Goal: Task Accomplishment & Management: Manage account settings

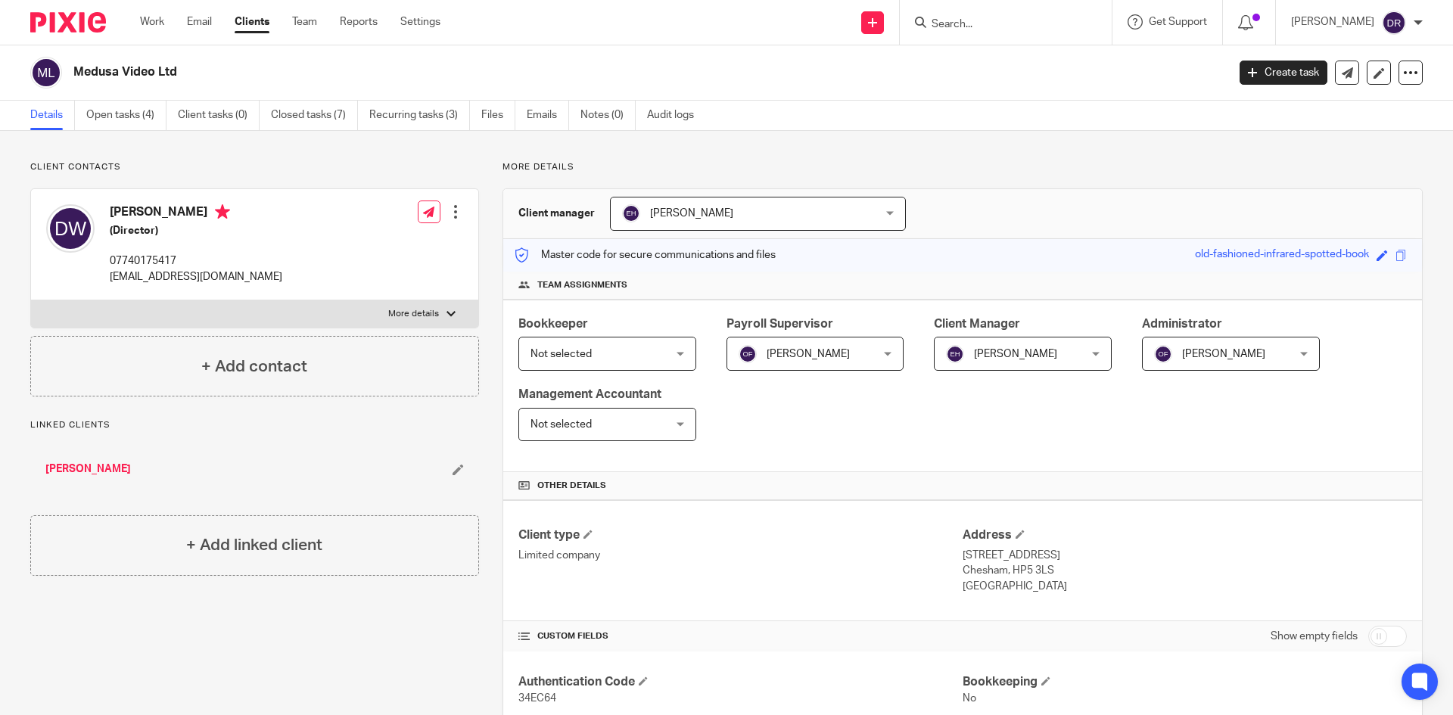
click at [968, 26] on input "Search" at bounding box center [998, 25] width 136 height 14
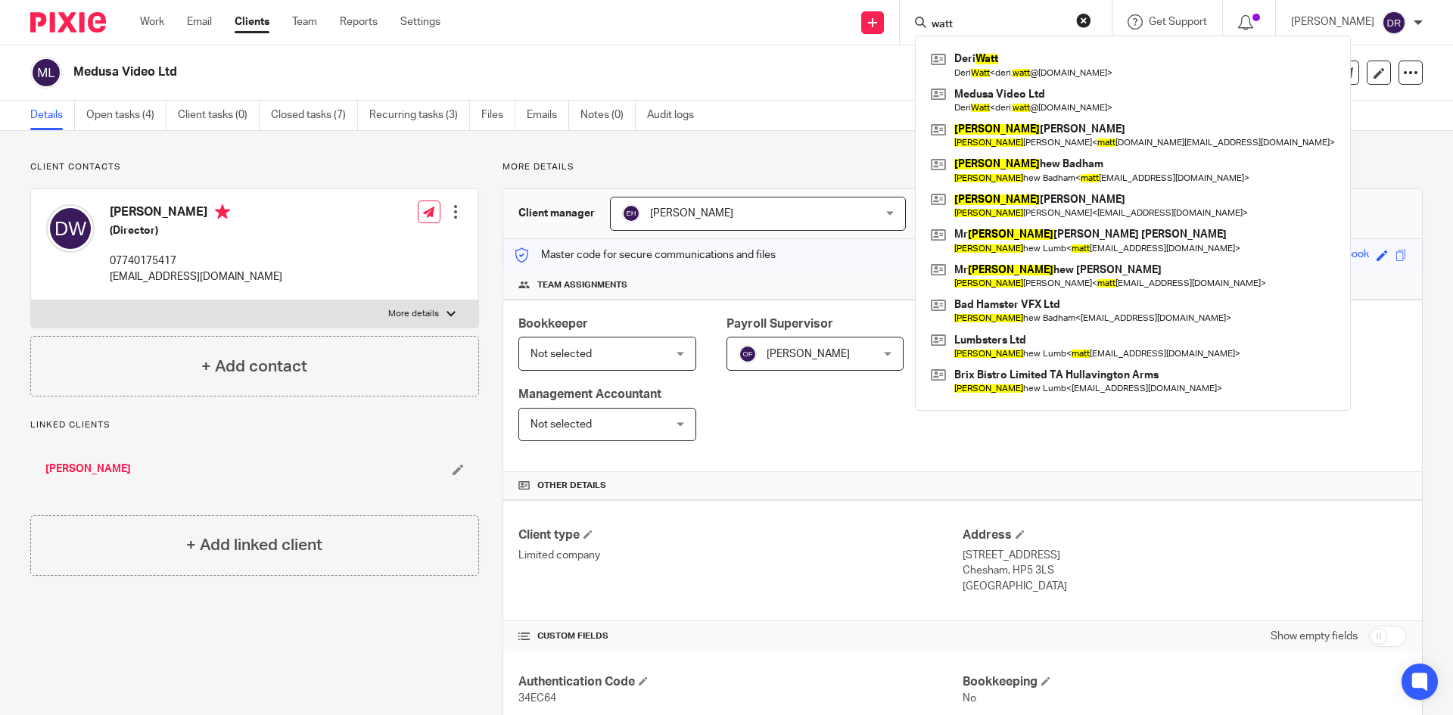
type input "watt"
click button "submit" at bounding box center [0, 0] width 0 height 0
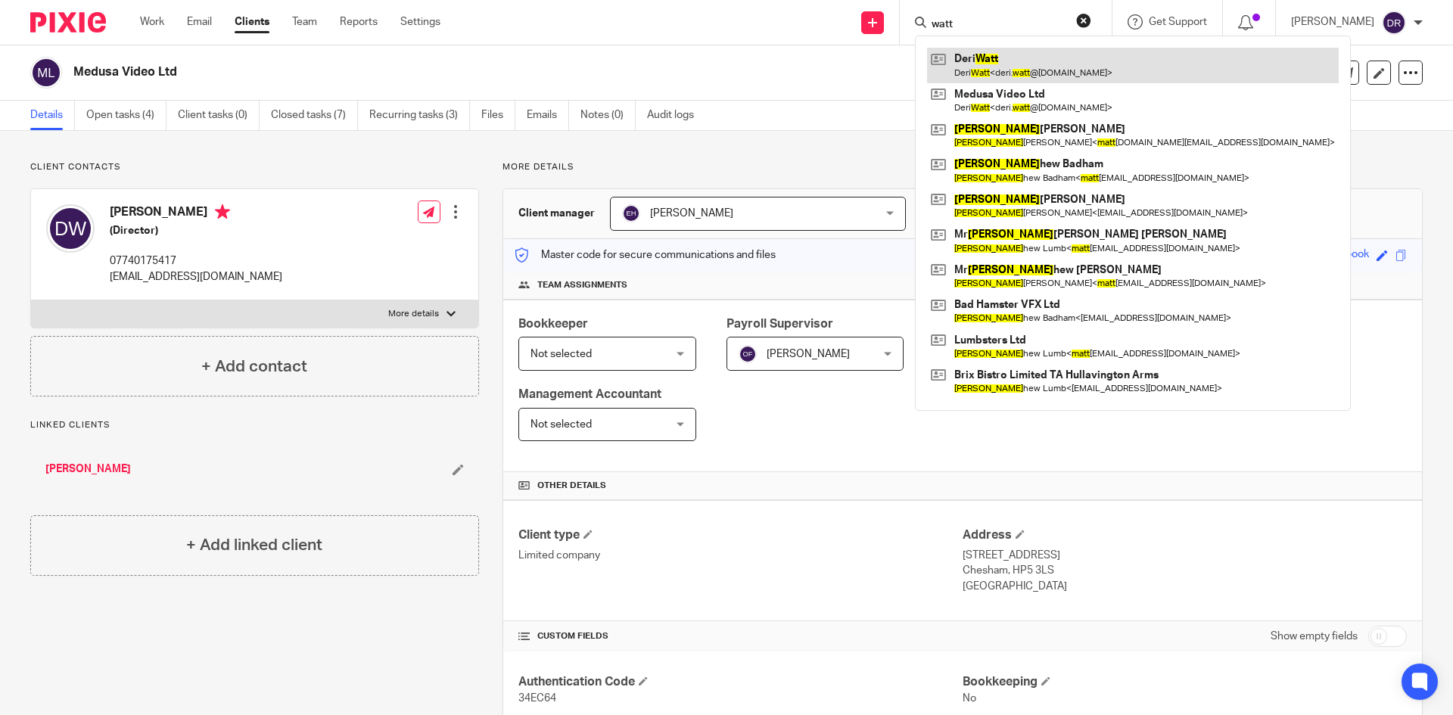
click at [1027, 62] on link at bounding box center [1133, 65] width 412 height 35
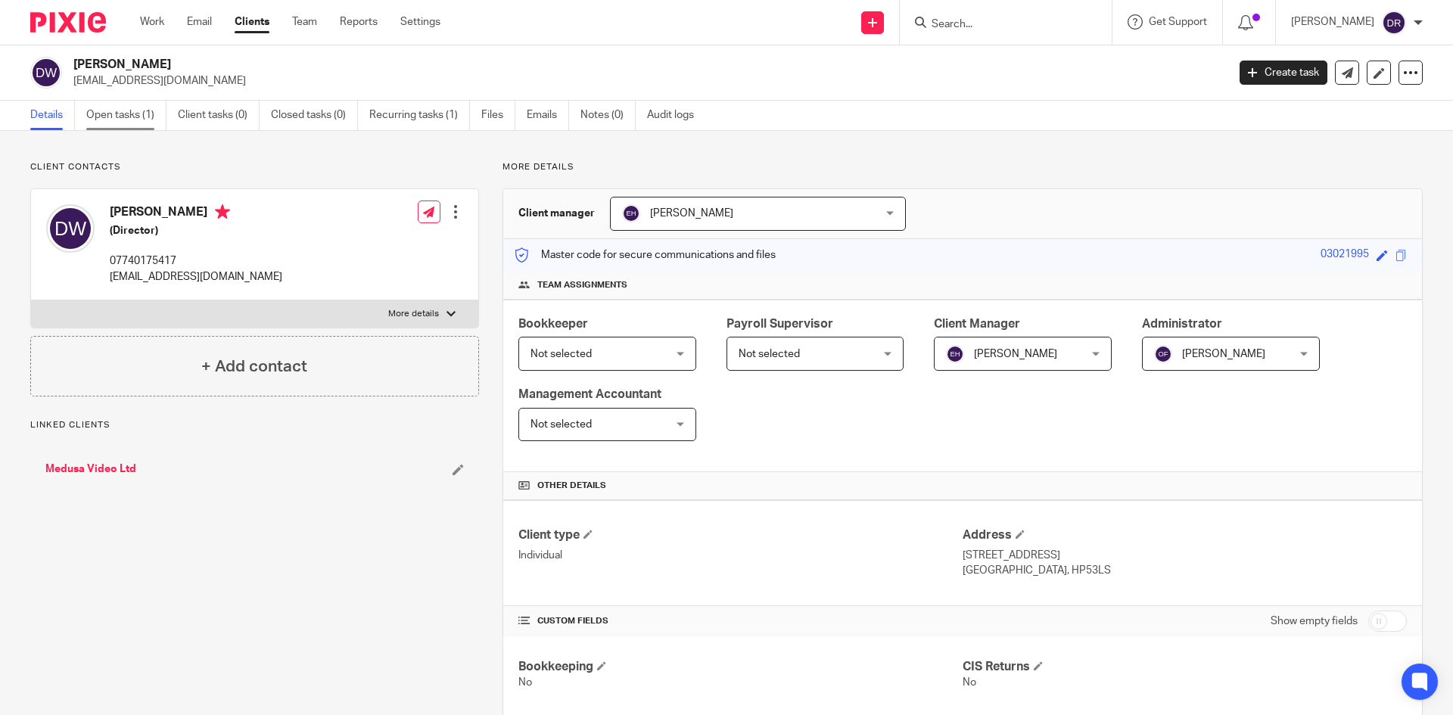
click at [101, 111] on link "Open tasks (1)" at bounding box center [126, 116] width 80 height 30
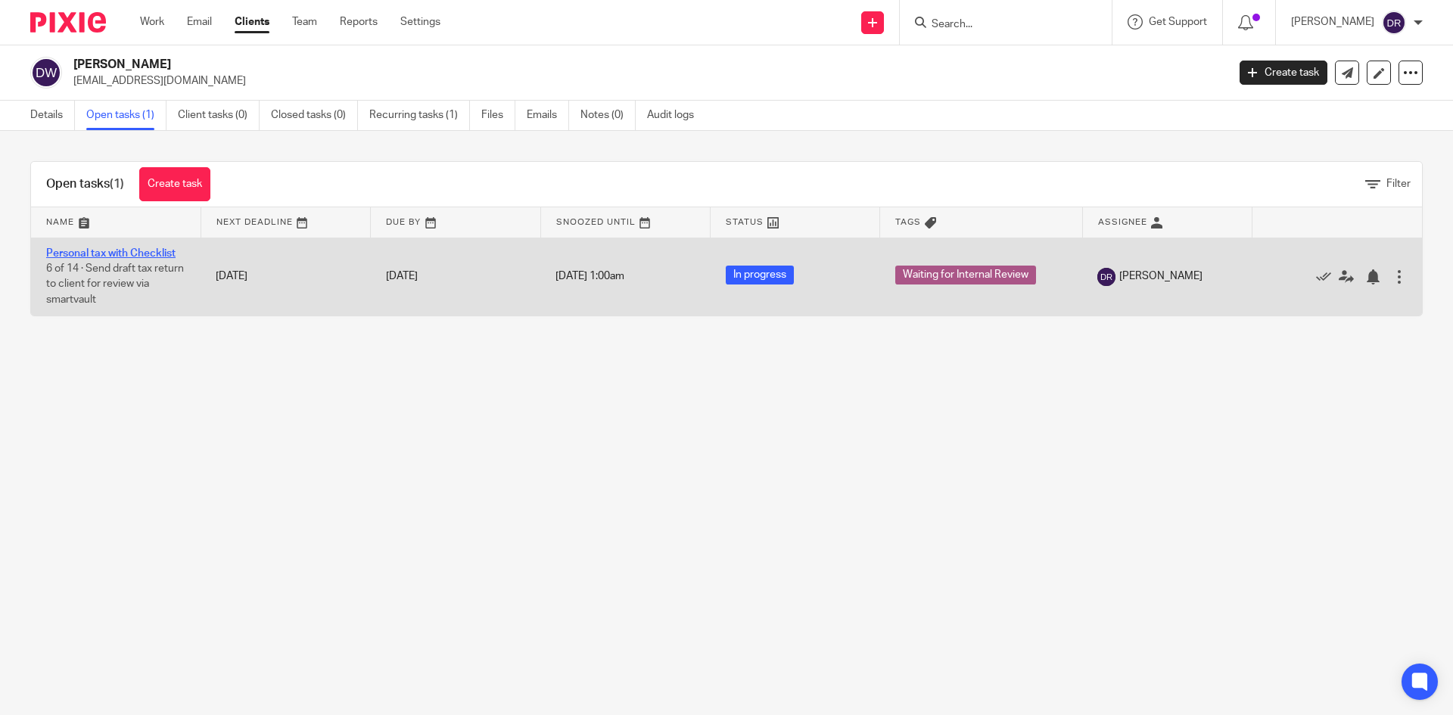
click at [118, 250] on link "Personal tax with Checklist" at bounding box center [110, 253] width 129 height 11
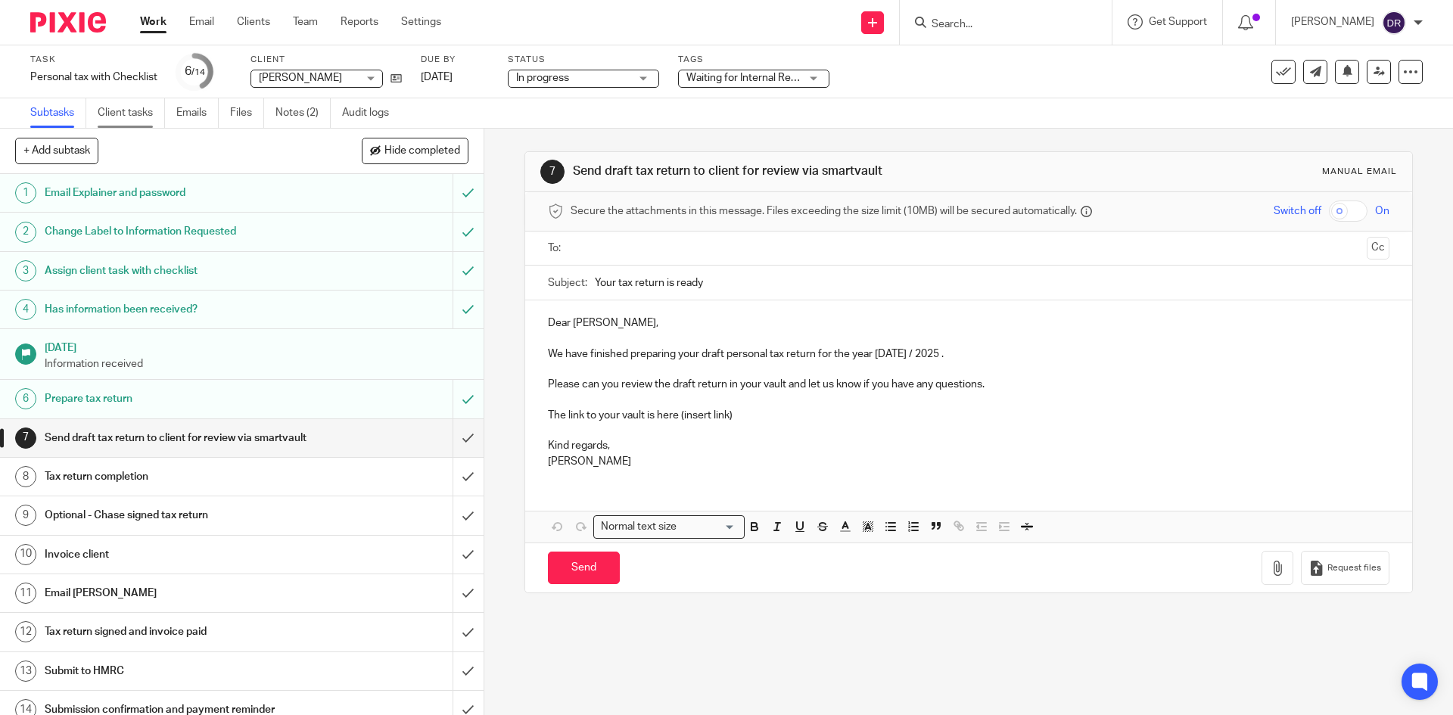
click at [115, 111] on link "Client tasks" at bounding box center [131, 113] width 67 height 30
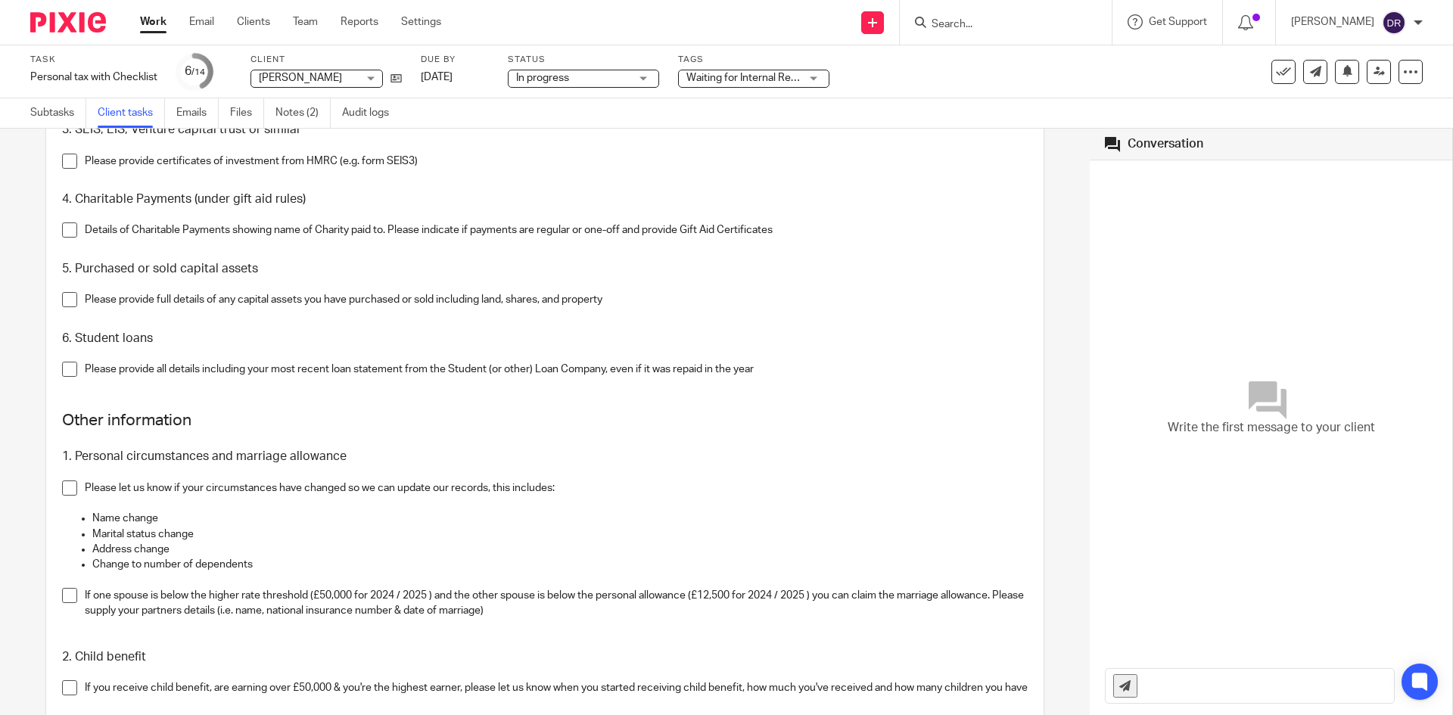
scroll to position [1331, 0]
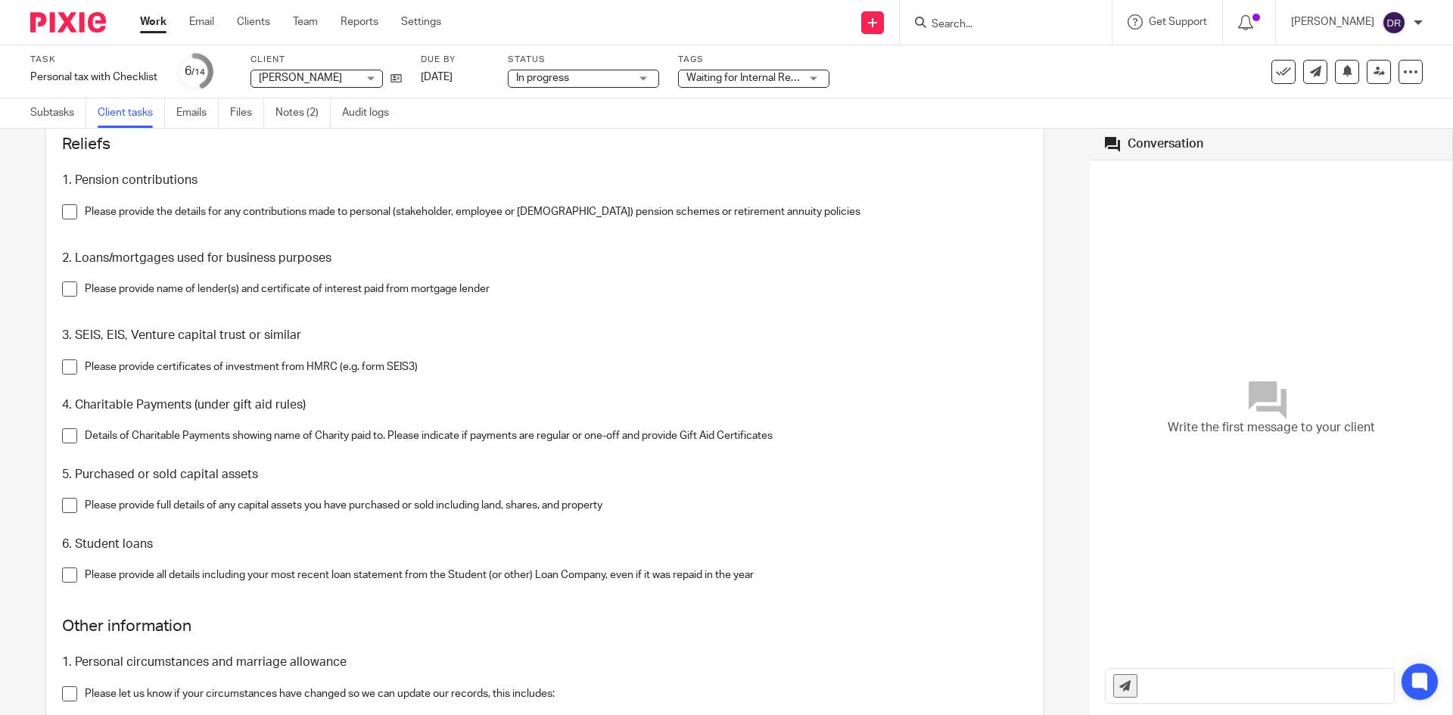
click at [993, 26] on input "Search" at bounding box center [998, 25] width 136 height 14
type input "licki"
click at [1021, 56] on link at bounding box center [1063, 65] width 273 height 35
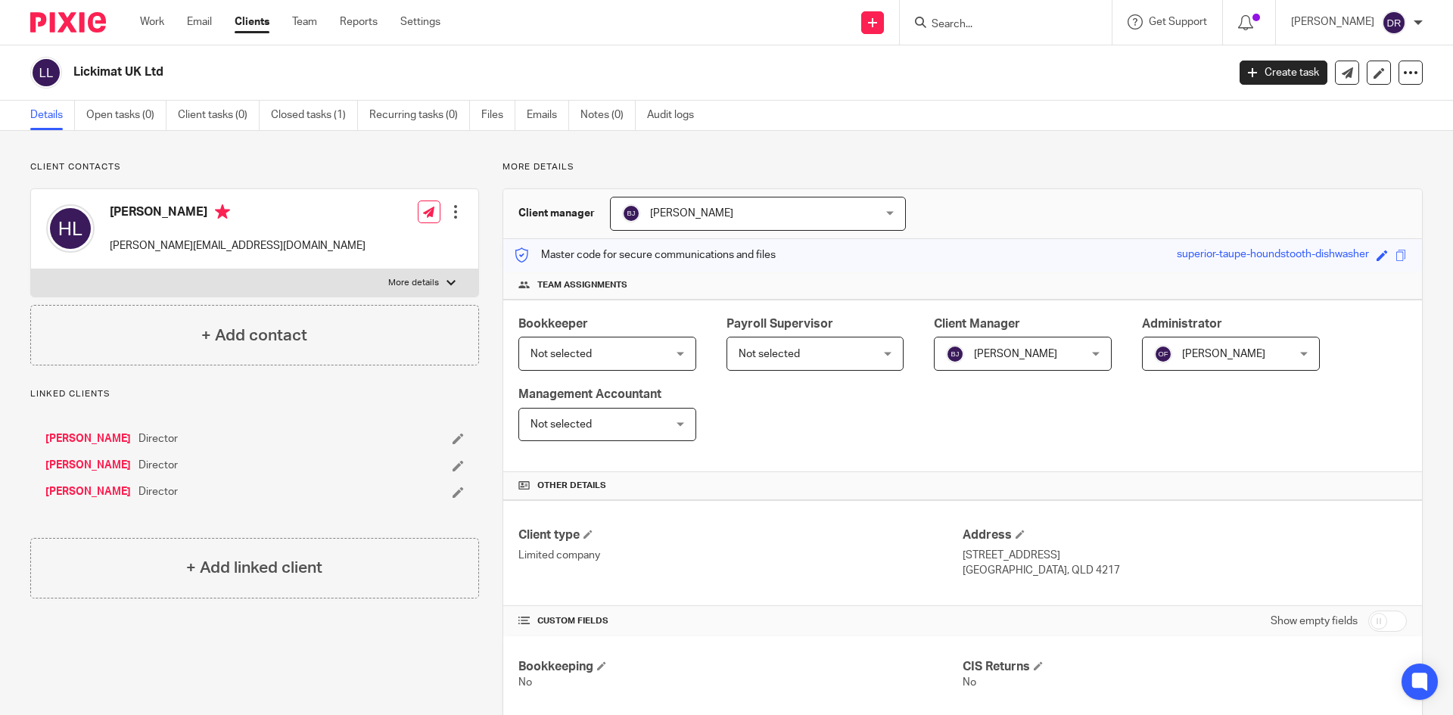
click at [450, 211] on div at bounding box center [455, 211] width 15 height 15
click at [368, 244] on link "Edit contact" at bounding box center [384, 246] width 145 height 22
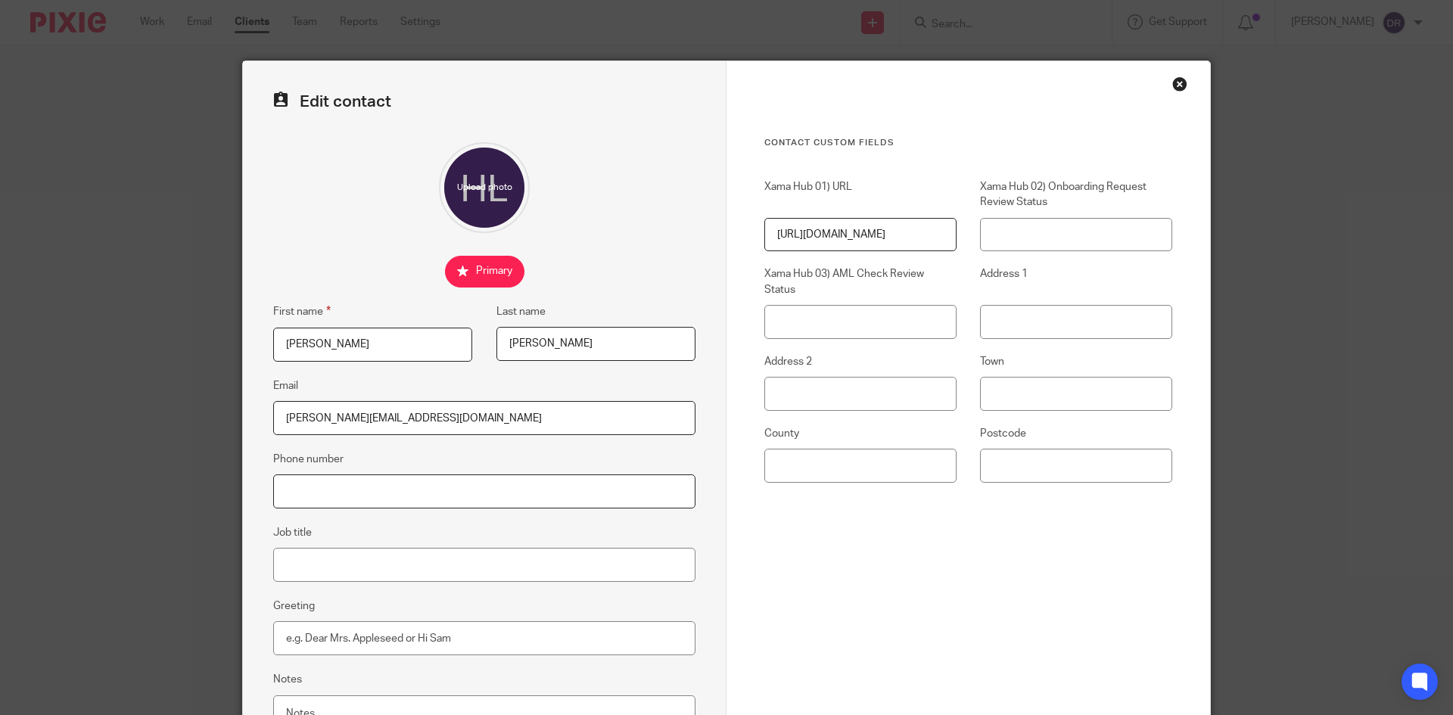
click at [306, 492] on input "Phone number" at bounding box center [484, 491] width 422 height 34
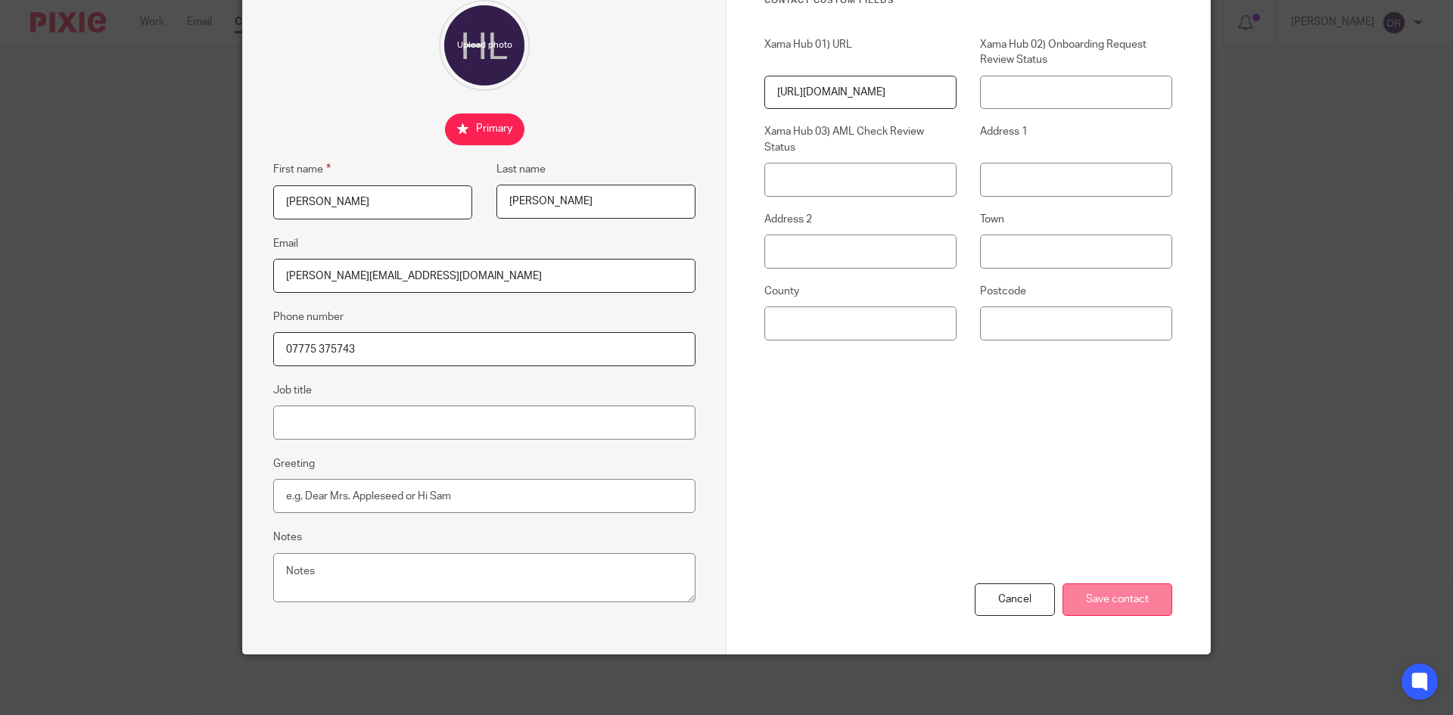
type input "07775 375743"
click at [1128, 597] on input "Save contact" at bounding box center [1117, 599] width 110 height 33
click at [1109, 596] on input "Save contact" at bounding box center [1117, 599] width 110 height 33
